Goal: Feedback & Contribution: Contribute content

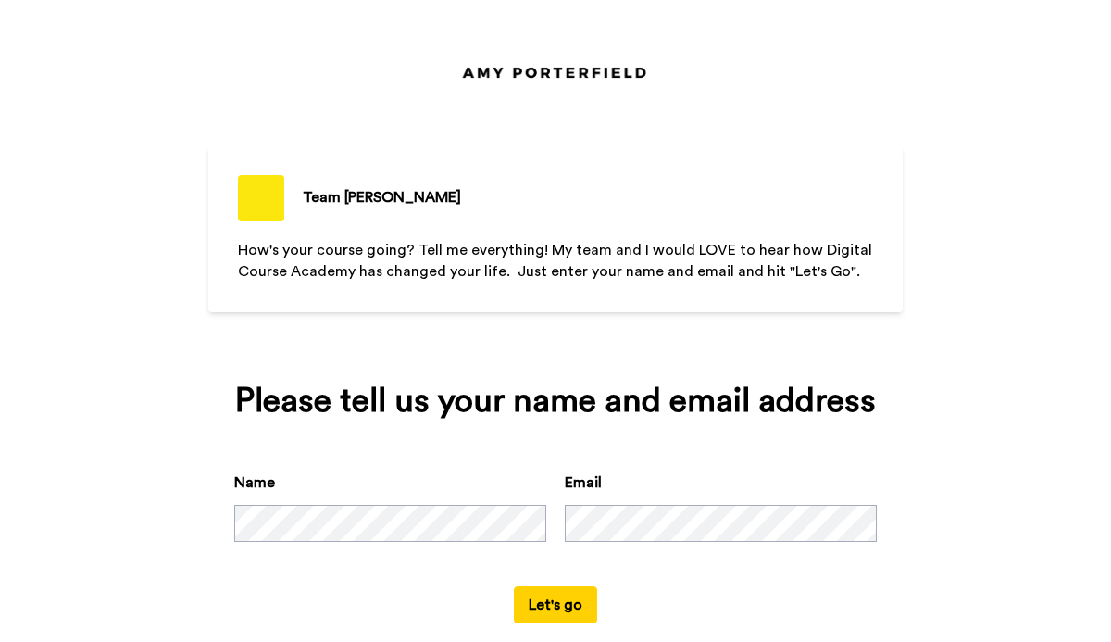
scroll to position [33, 0]
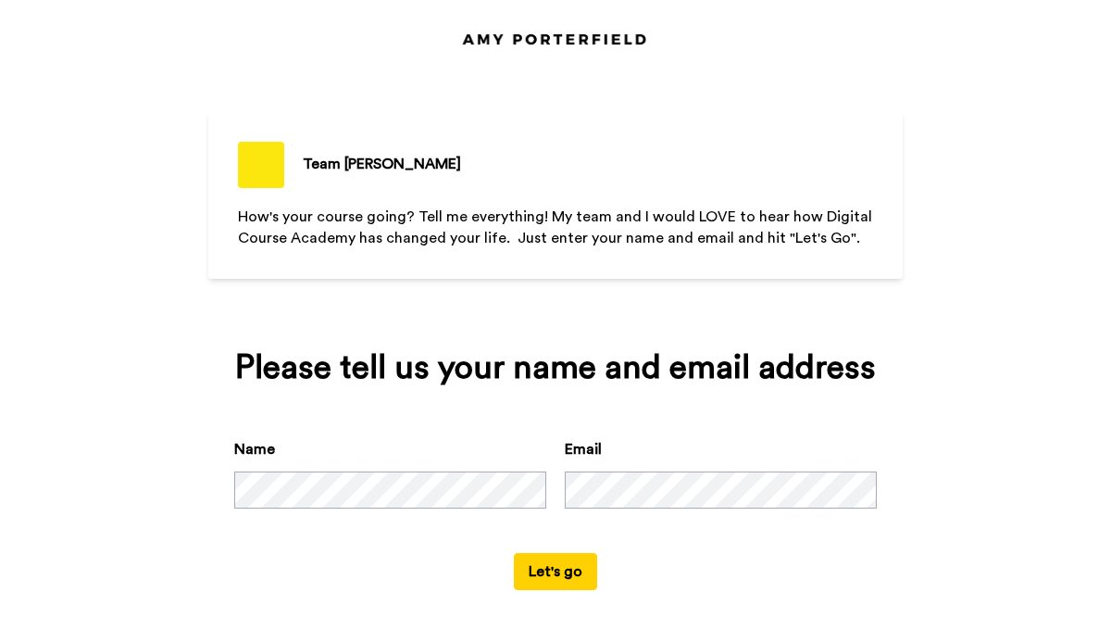
click at [557, 580] on button "Let's go" at bounding box center [555, 571] width 83 height 37
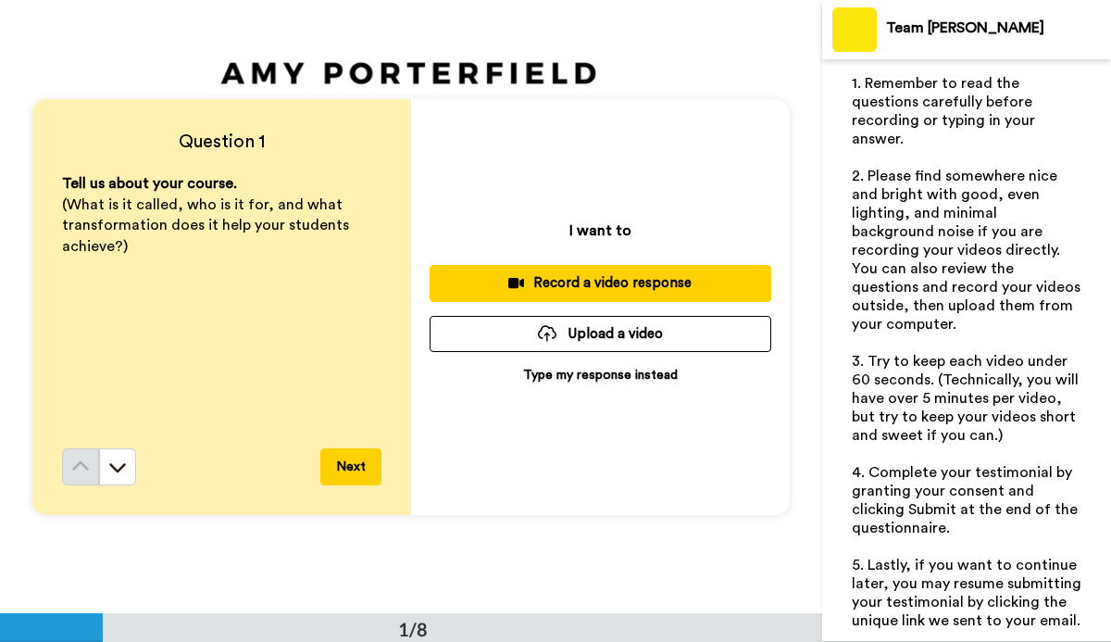
click at [557, 377] on p "Type my response instead" at bounding box center [600, 375] width 155 height 19
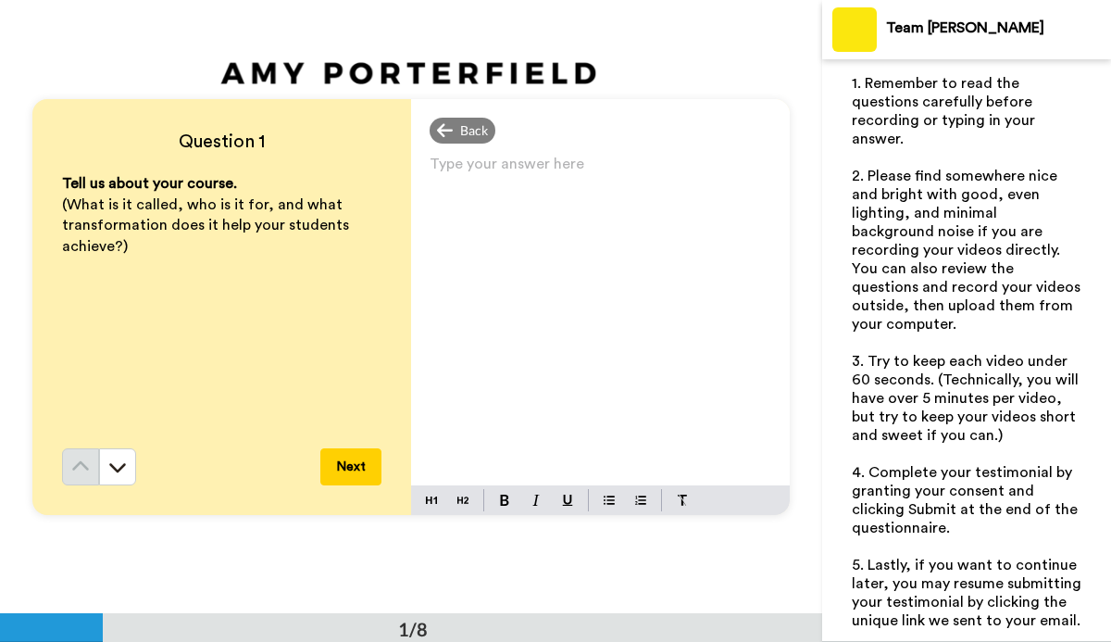
click at [432, 164] on p "Type your answer here ﻿" at bounding box center [601, 171] width 342 height 26
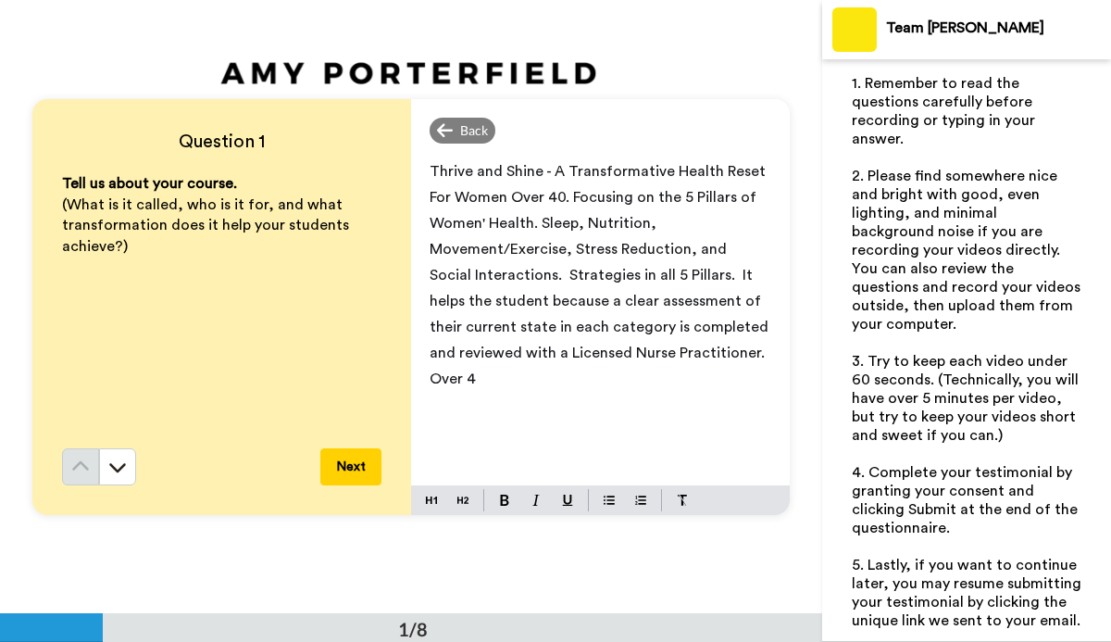
click at [541, 305] on span "Thrive and Shine - A Transformative Health Reset For Women Over 40. Focusing on…" at bounding box center [601, 275] width 343 height 222
click at [443, 380] on p "Thrive and Shine - A Transformative Health Reset For Women Over 40. Focusing on…" at bounding box center [601, 274] width 342 height 233
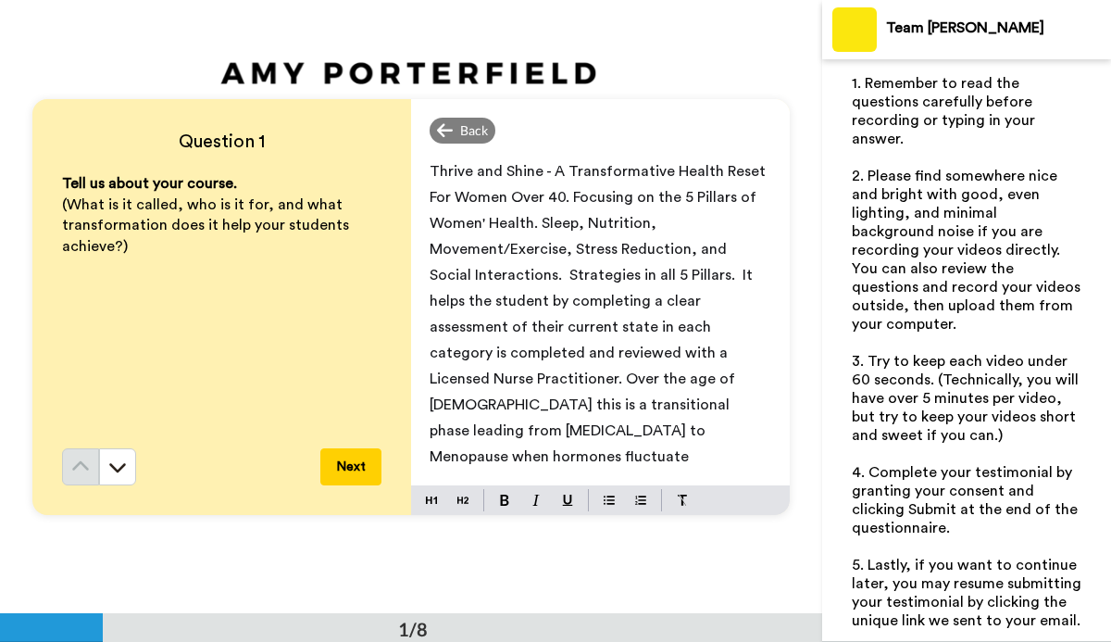
click at [630, 328] on span "Thrive and Shine - A Transformative Health Reset For Women Over 40. Focusing on…" at bounding box center [600, 314] width 340 height 300
click at [628, 351] on span "Thrive and Shine - A Transformative Health Reset For Women Over 40. Focusing on…" at bounding box center [600, 314] width 340 height 300
click at [499, 436] on p "Thrive and Shine - A Transformative Health Reset For Women Over 40. Focusing on…" at bounding box center [601, 313] width 342 height 311
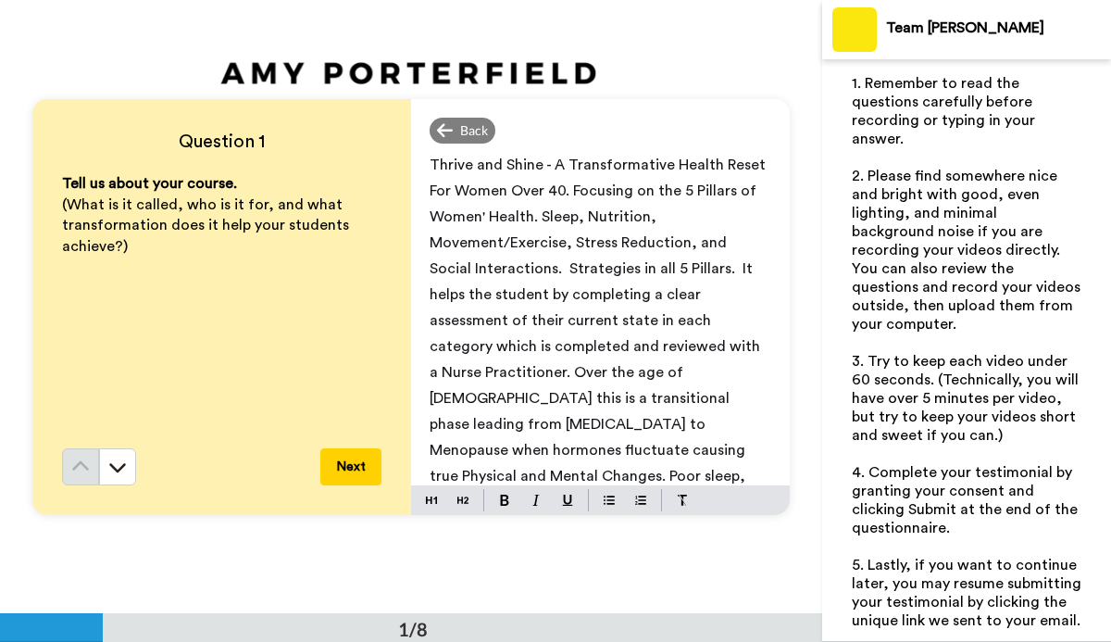
scroll to position [32, 0]
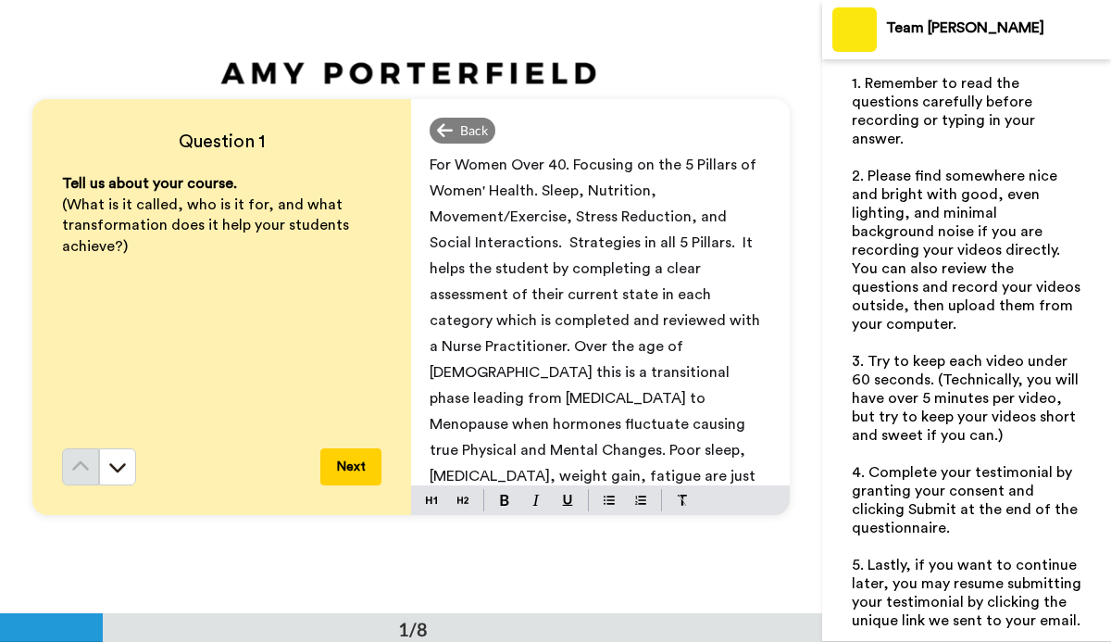
click at [731, 427] on p "Thrive and Shine - A Transformative Health Reset For Women Over 40. Focusing on…" at bounding box center [601, 333] width 342 height 415
click at [718, 474] on span "Thrive and Shine - A Transformative Health Reset For Women Over 40. Focusing on…" at bounding box center [600, 347] width 340 height 430
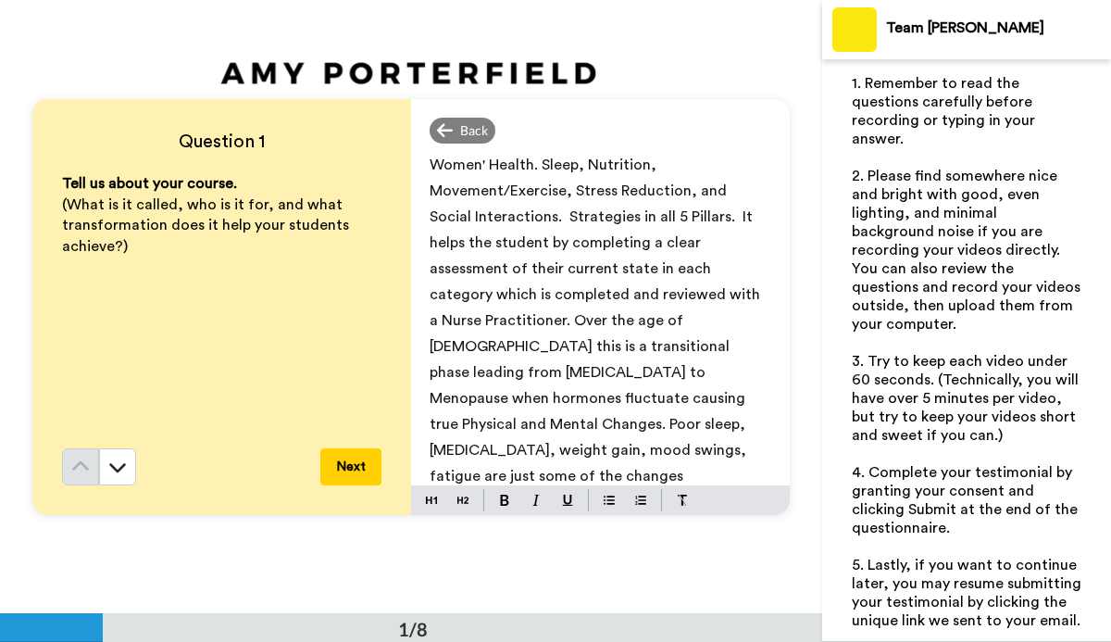
click at [716, 450] on span "Thrive and Shine - A Transformative Health Reset For Women Over 40. Focusing on…" at bounding box center [600, 321] width 340 height 430
click at [737, 447] on span "Thrive and Shine - A Transformative Health Reset For Women Over 40. Focusing on…" at bounding box center [600, 321] width 340 height 430
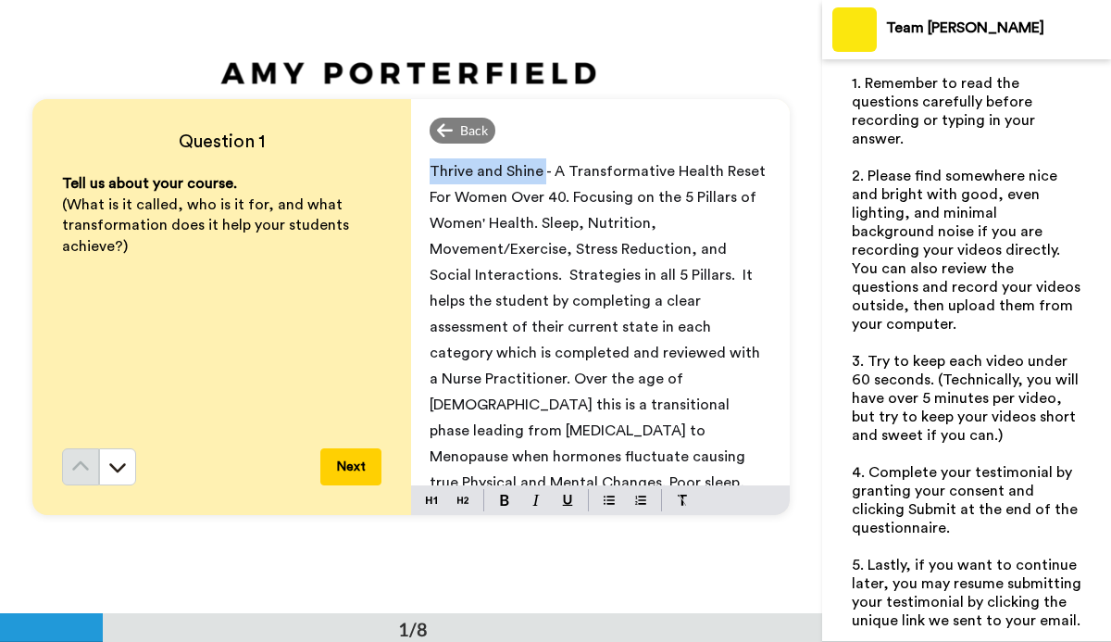
drag, startPoint x: 544, startPoint y: 169, endPoint x: 433, endPoint y: 175, distance: 110.4
click at [433, 175] on span "Thrive and Shine - A Transformative Health Reset For Women Over 40. Focusing on…" at bounding box center [600, 379] width 340 height 430
click at [545, 129] on div "Back" at bounding box center [600, 131] width 379 height 26
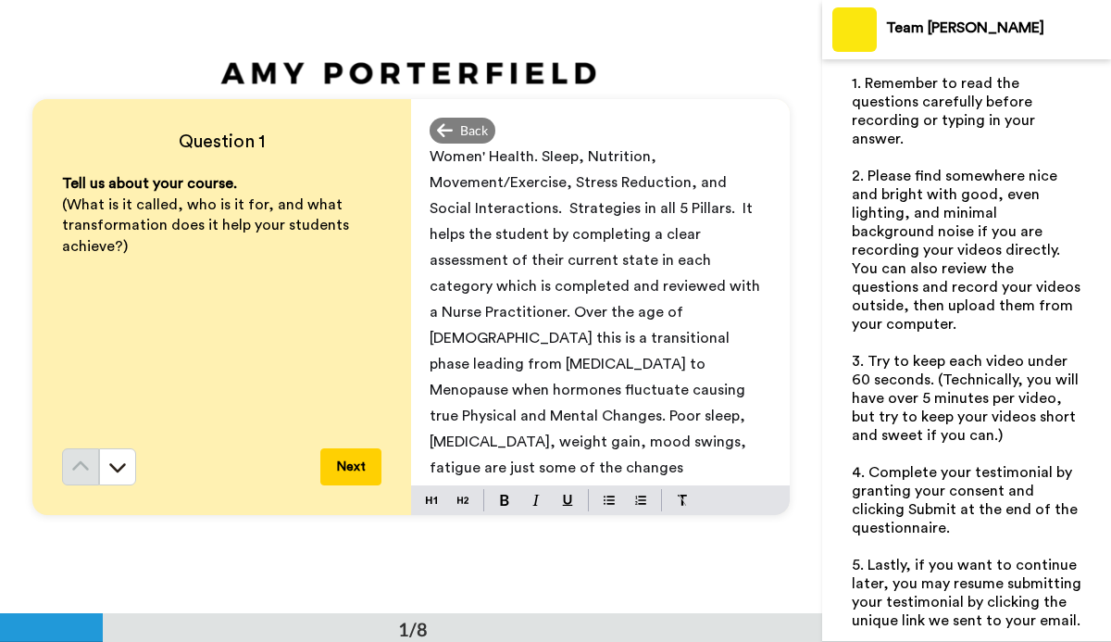
scroll to position [69, 0]
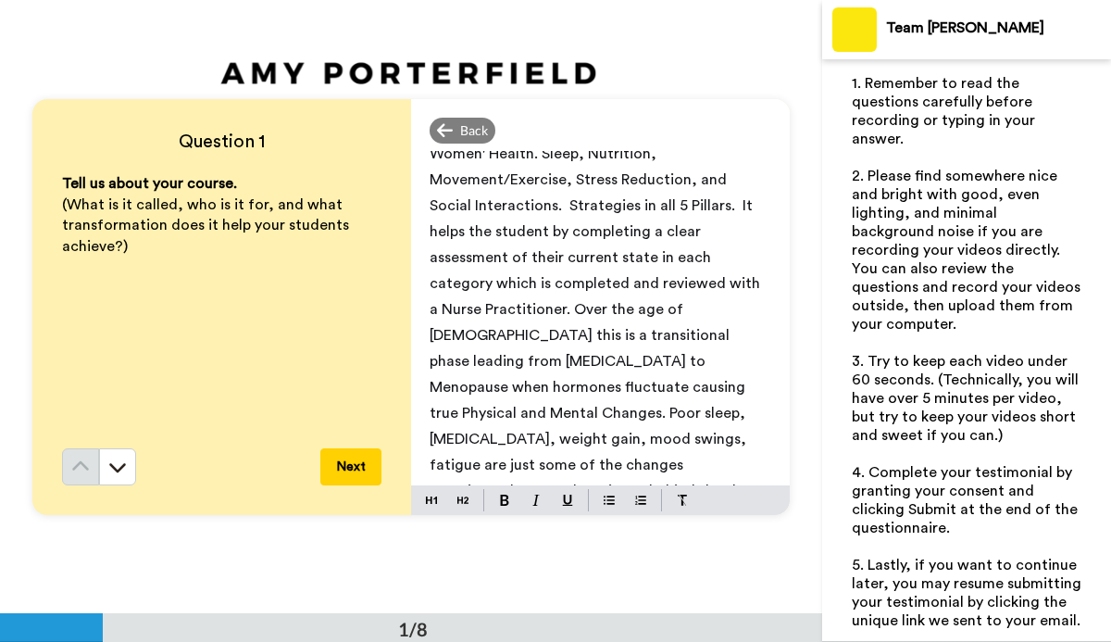
click at [533, 467] on p "Thrive and Shine - A Transformative Health Reset For Women Over 40. Focusing on…" at bounding box center [601, 309] width 342 height 441
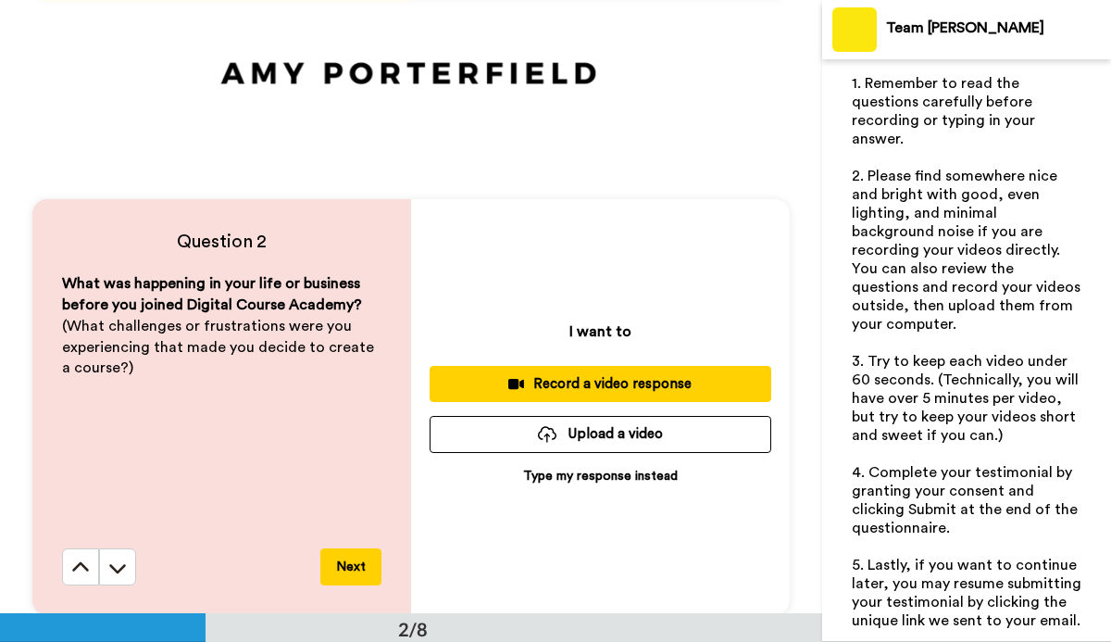
scroll to position [522, 0]
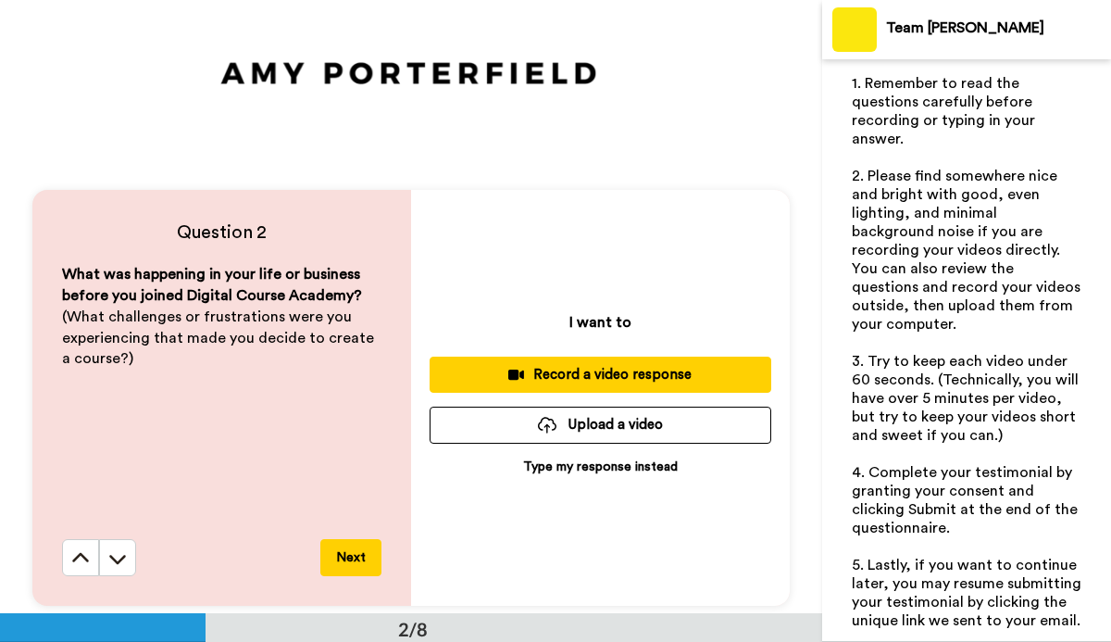
click at [598, 471] on p "Type my response instead" at bounding box center [600, 467] width 155 height 19
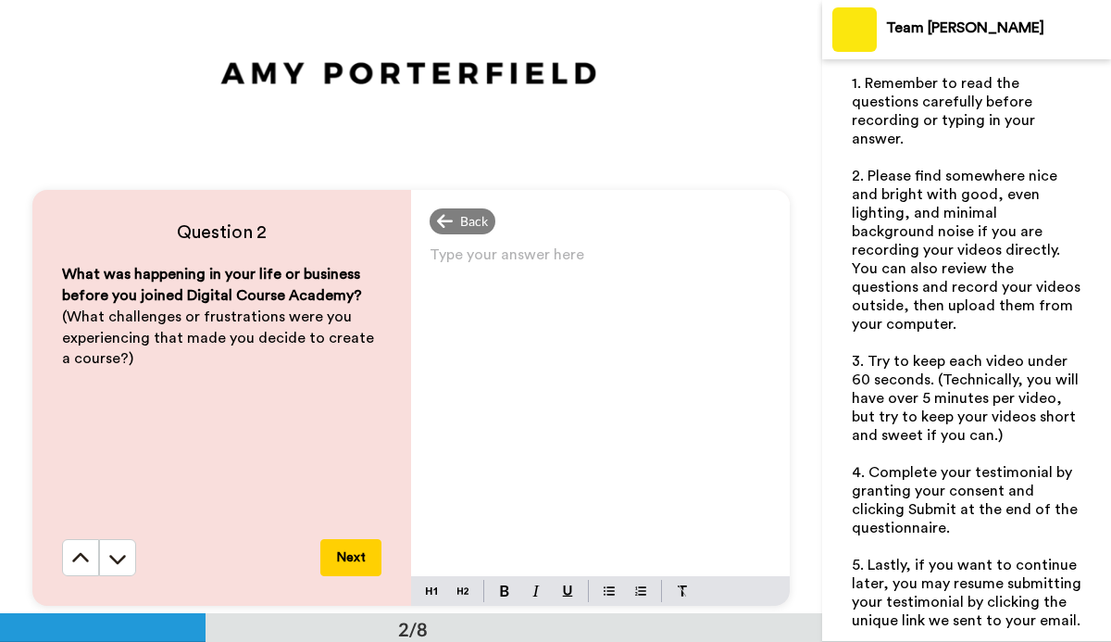
click at [475, 260] on p "Type your answer here ﻿" at bounding box center [601, 262] width 342 height 26
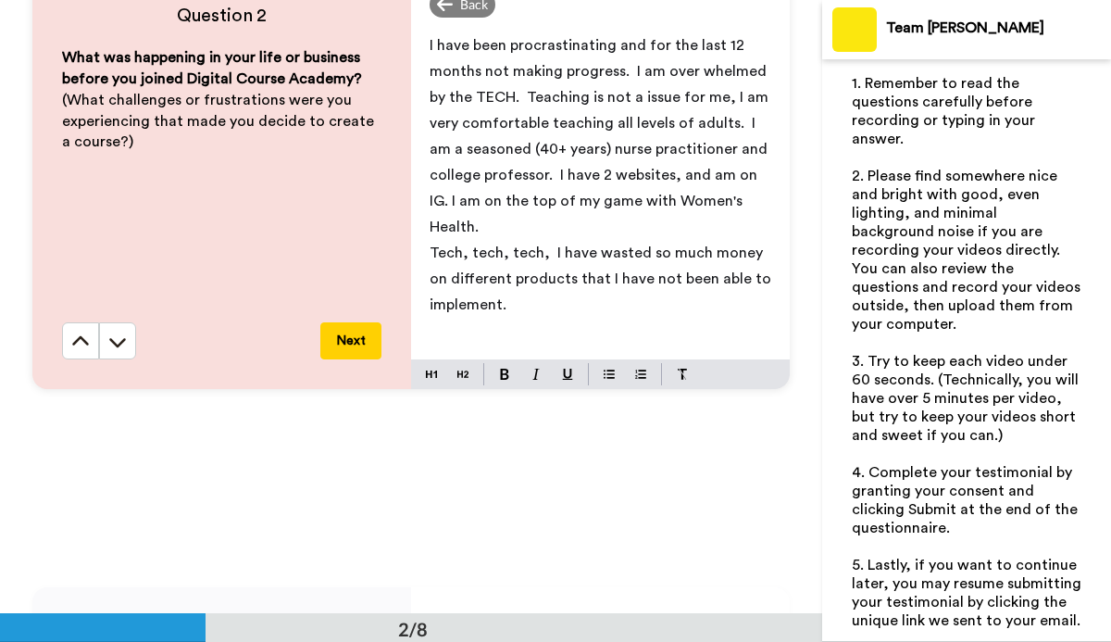
scroll to position [738, 0]
click at [342, 348] on button "Next" at bounding box center [350, 341] width 61 height 37
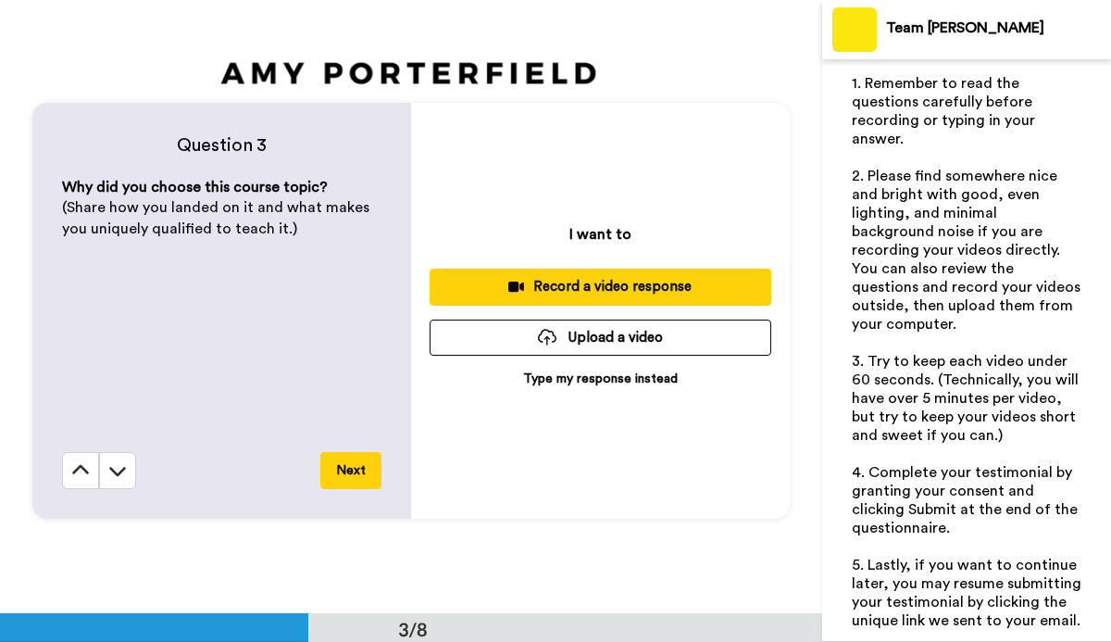
scroll to position [1227, 0]
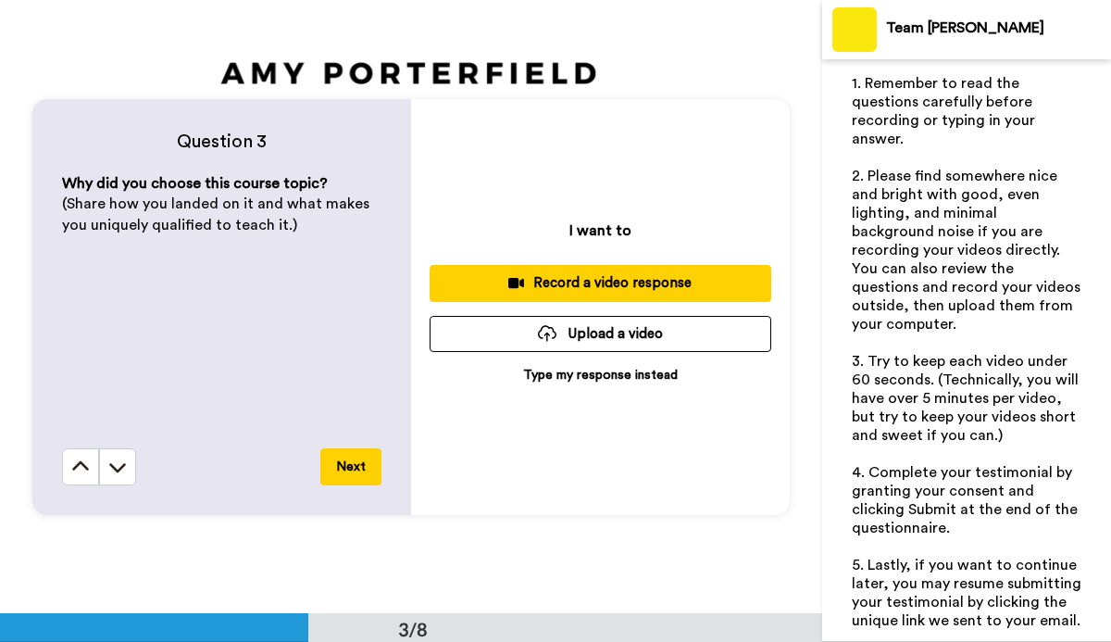
click at [609, 373] on p "Type my response instead" at bounding box center [600, 375] width 155 height 19
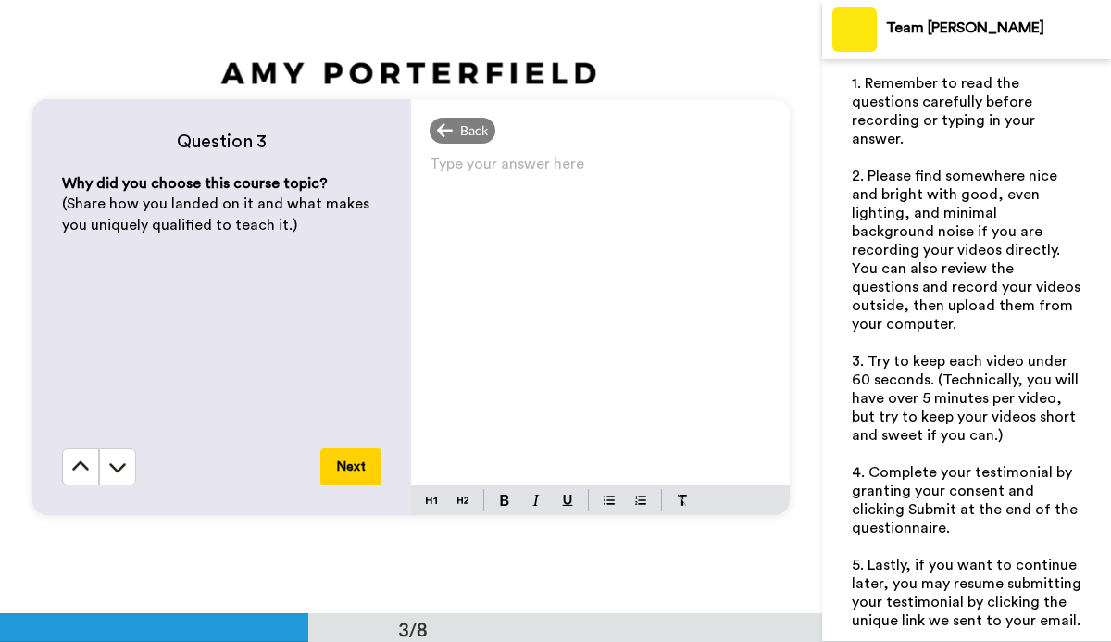
click at [440, 163] on p "Type your answer here ﻿" at bounding box center [601, 171] width 342 height 26
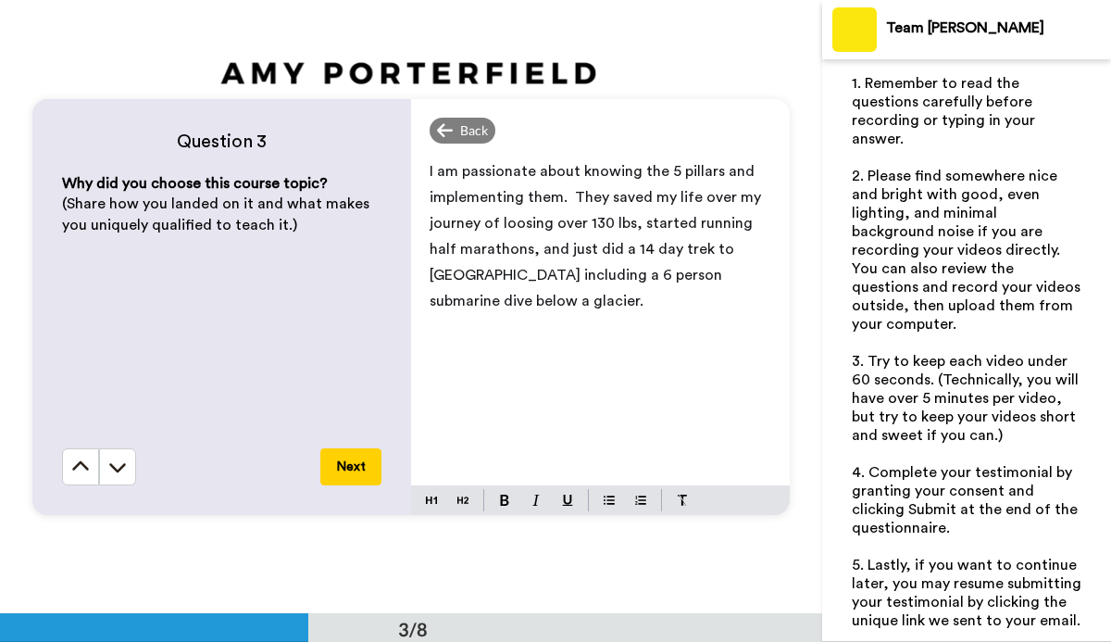
click at [348, 464] on button "Next" at bounding box center [350, 466] width 61 height 37
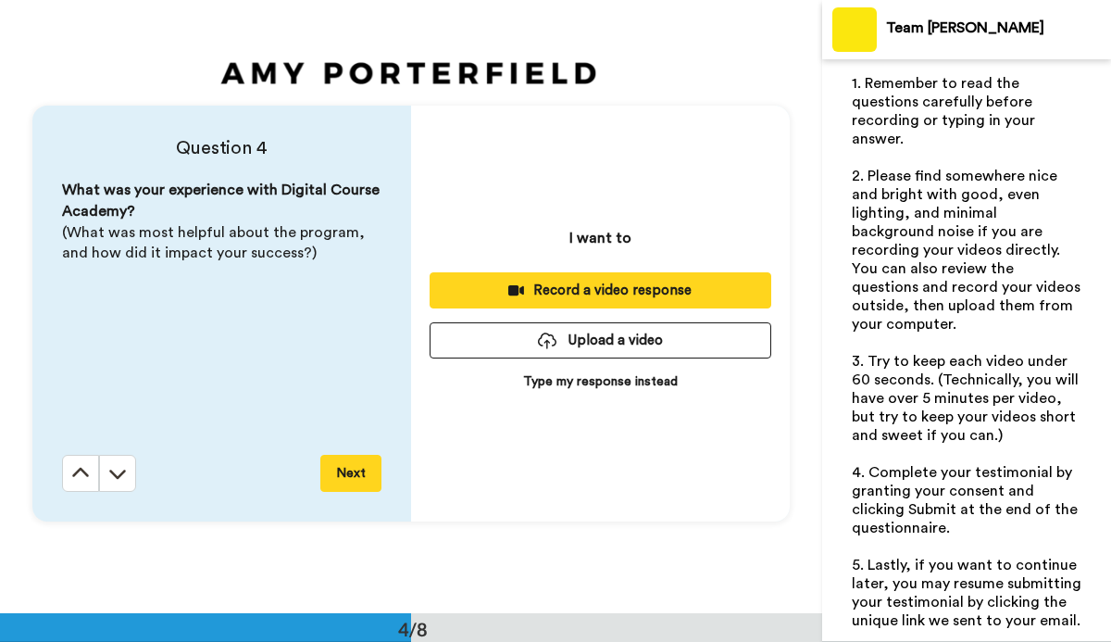
scroll to position [1841, 0]
